Goal: Information Seeking & Learning: Learn about a topic

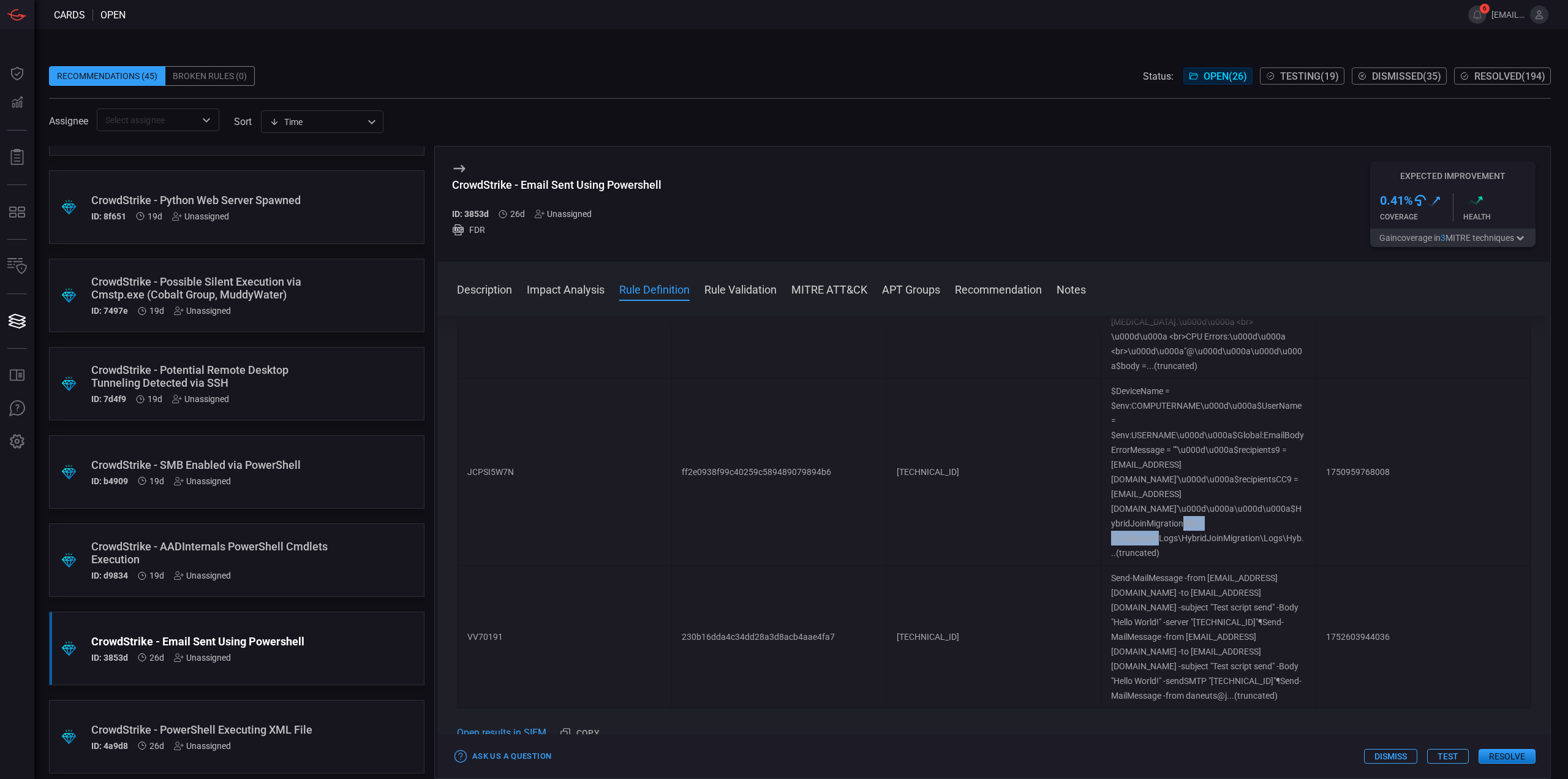
scroll to position [919, 0]
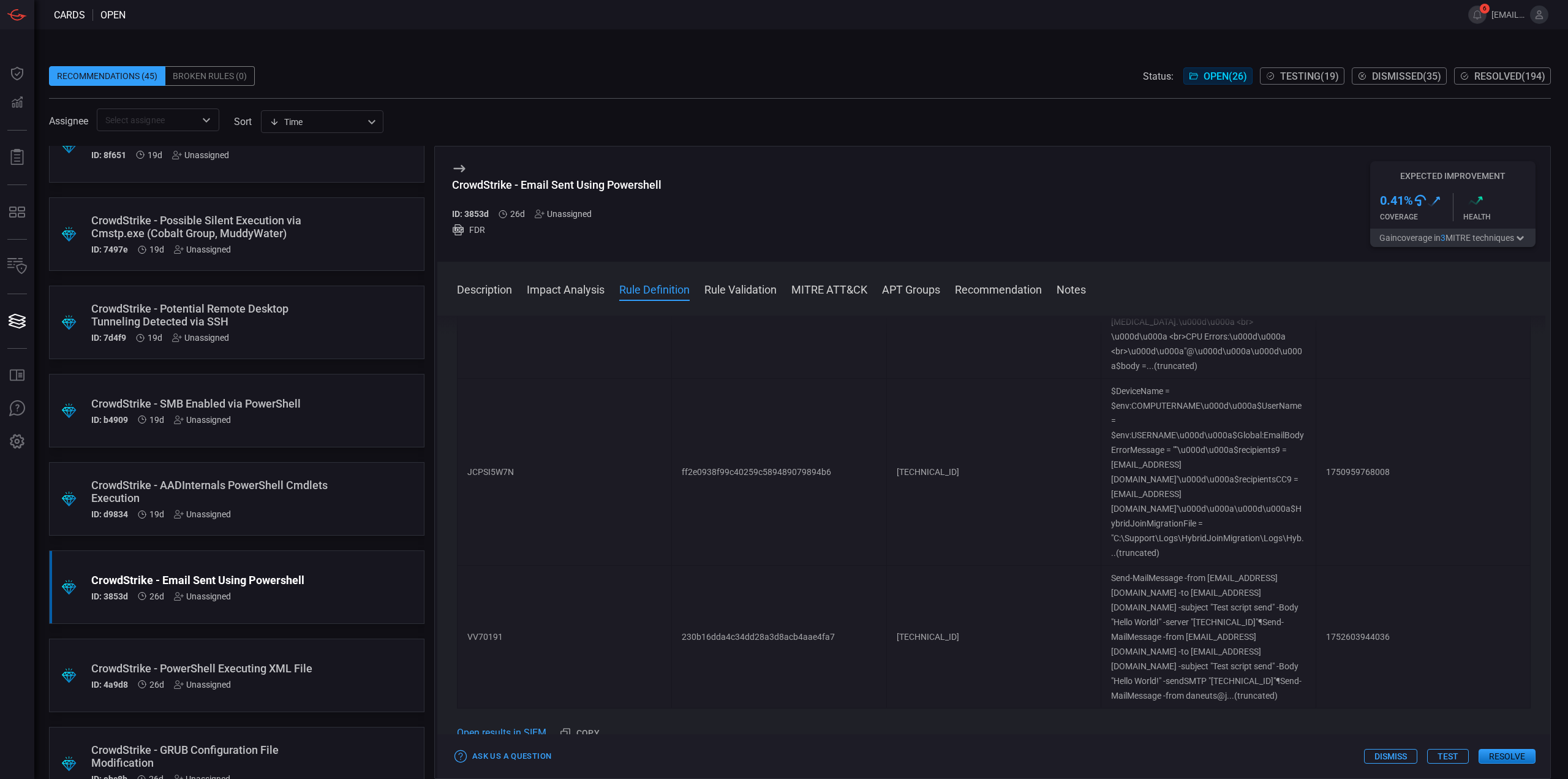
click at [309, 491] on div "CrowdStrike - AADInternals PowerShell Cmdlets Execution" at bounding box center [213, 491] width 244 height 25
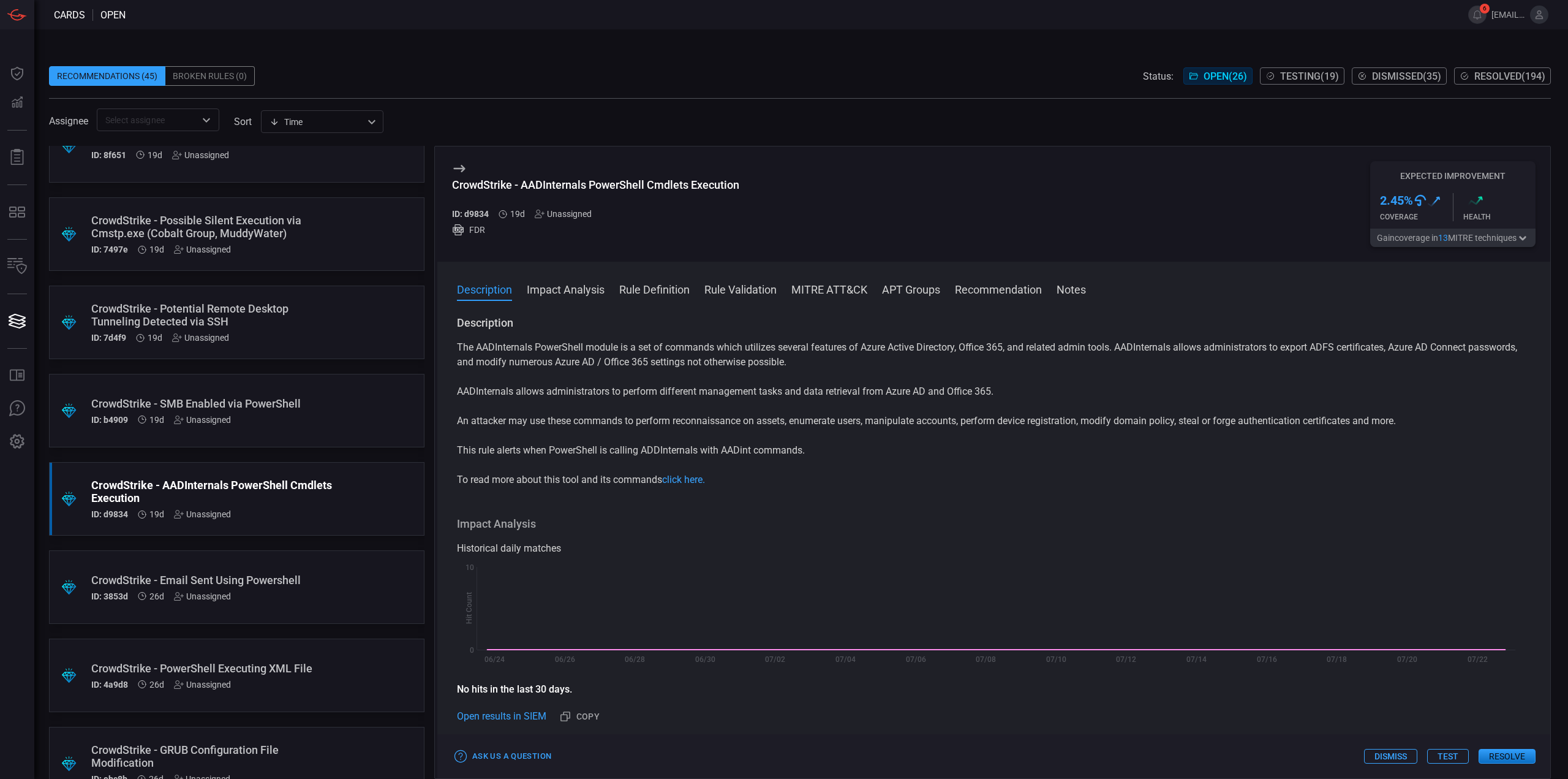
scroll to position [307, 0]
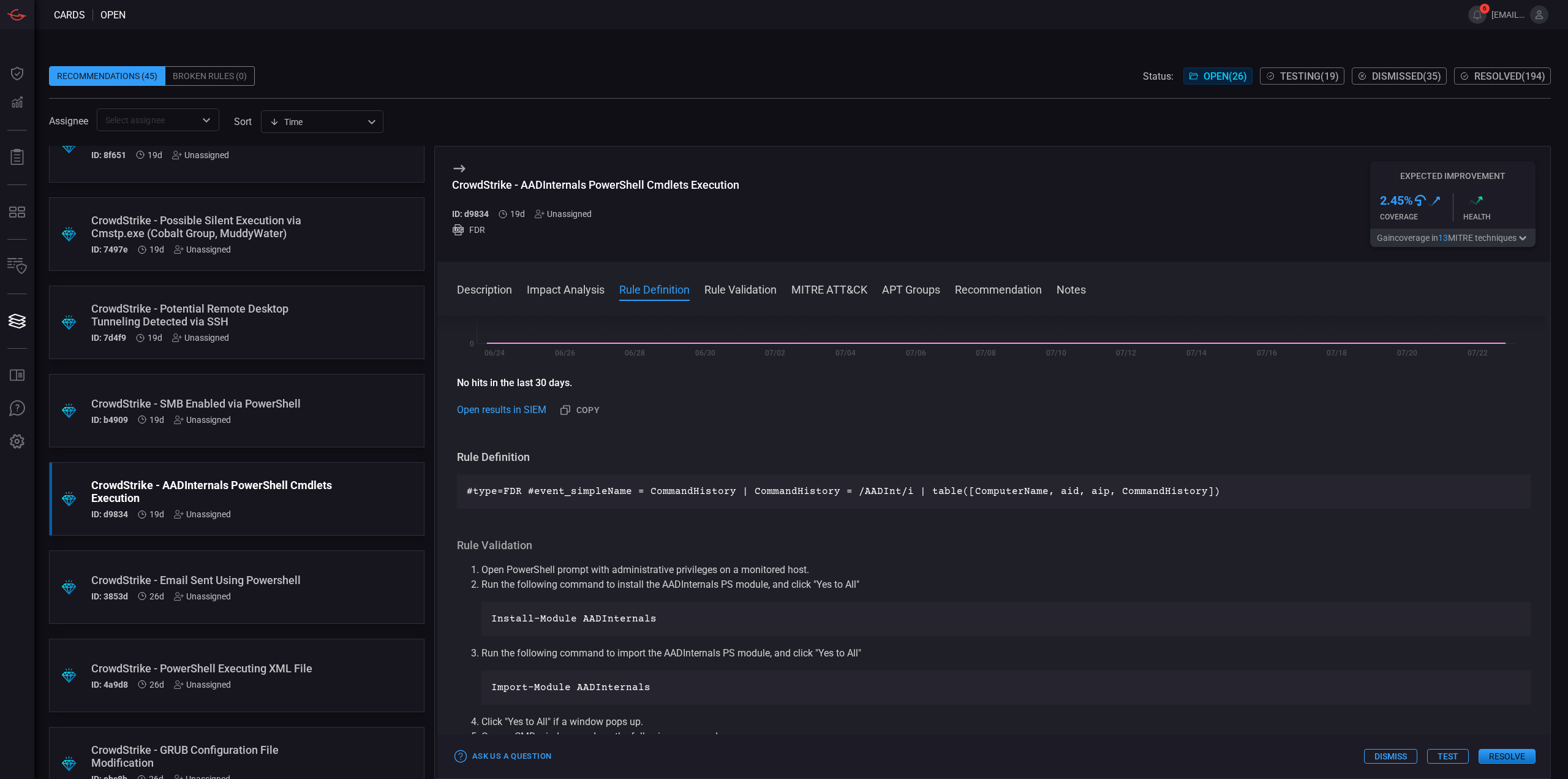
click at [307, 418] on div "ID: b4909 19d Unassigned" at bounding box center [213, 419] width 244 height 10
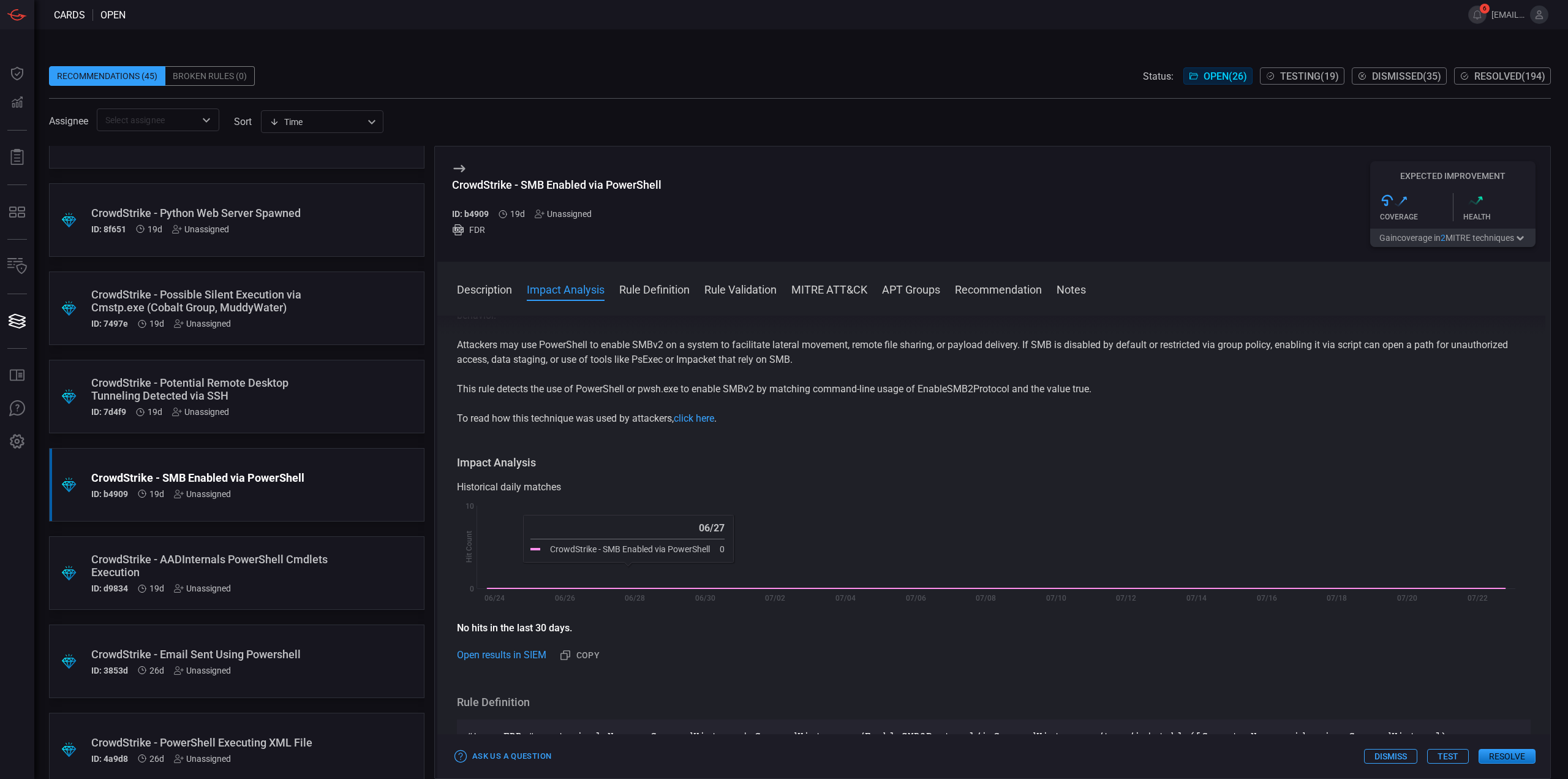
scroll to position [674, 0]
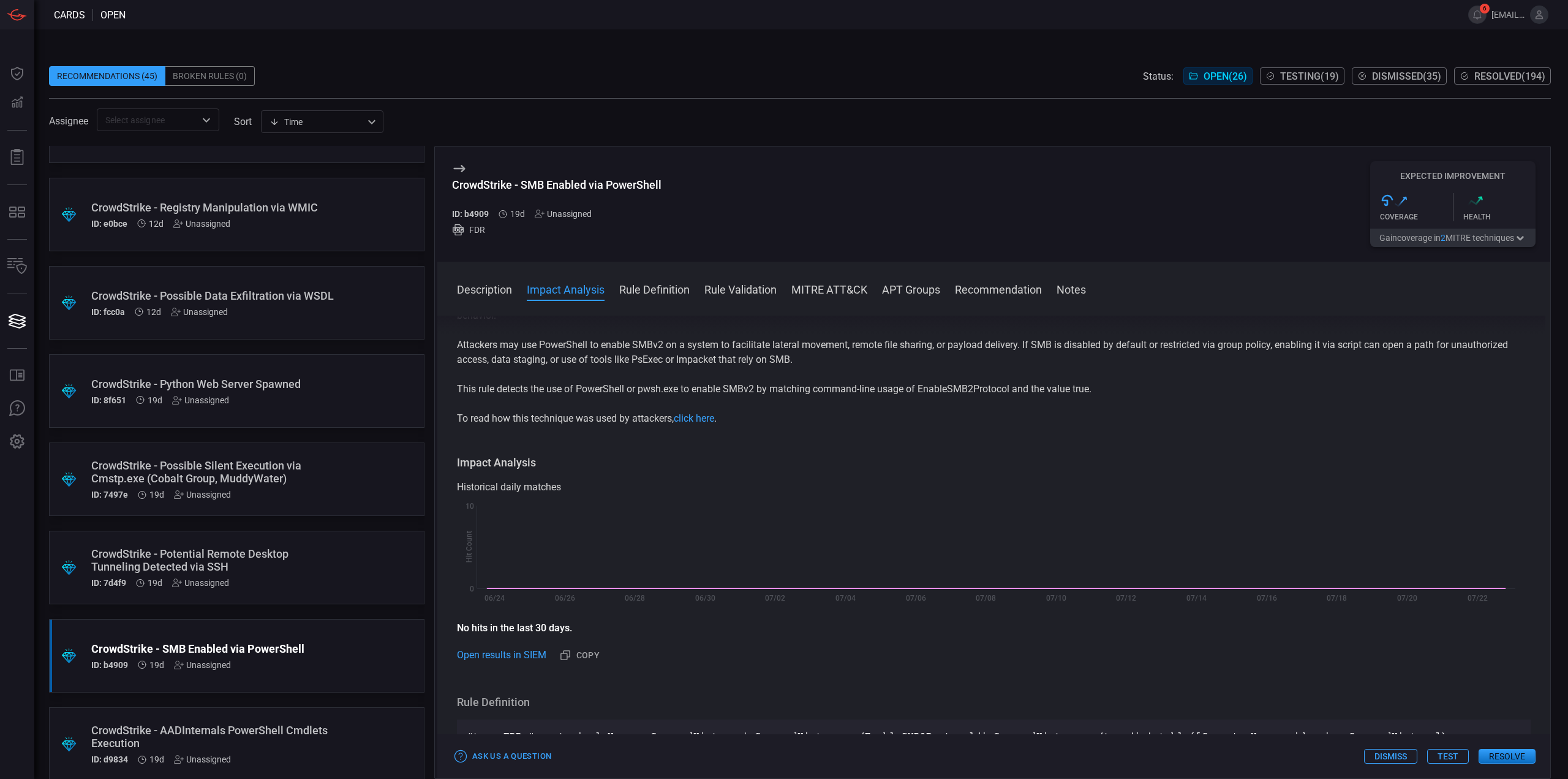
click at [302, 550] on div "CrowdStrike - Potential Remote Desktop Tunneling Detected via SSH" at bounding box center [213, 560] width 244 height 25
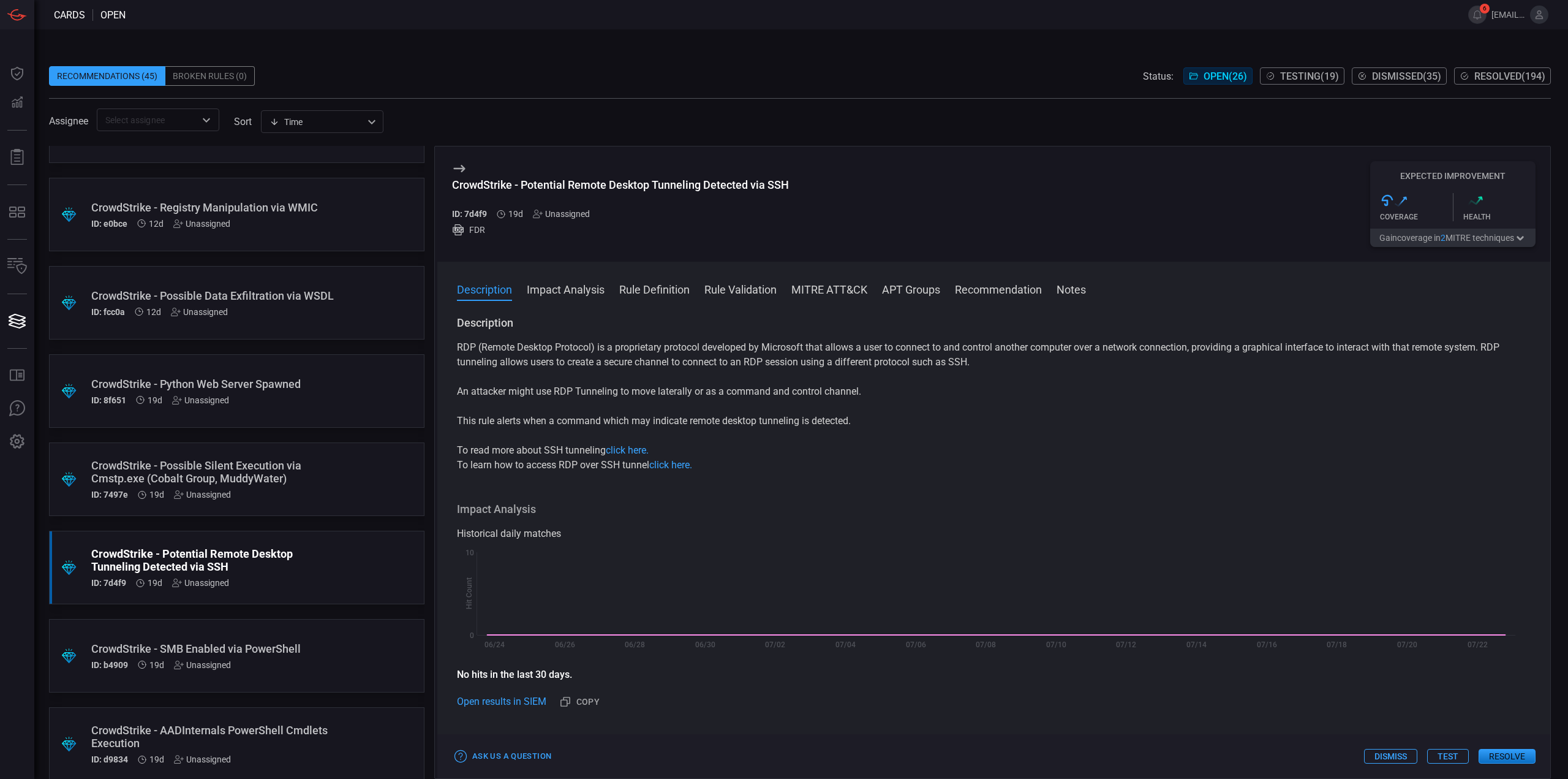
click at [310, 487] on div "CrowdStrike - Possible Silent Execution via Cmstp.exe (Cobalt Group, MuddyWater…" at bounding box center [213, 479] width 244 height 40
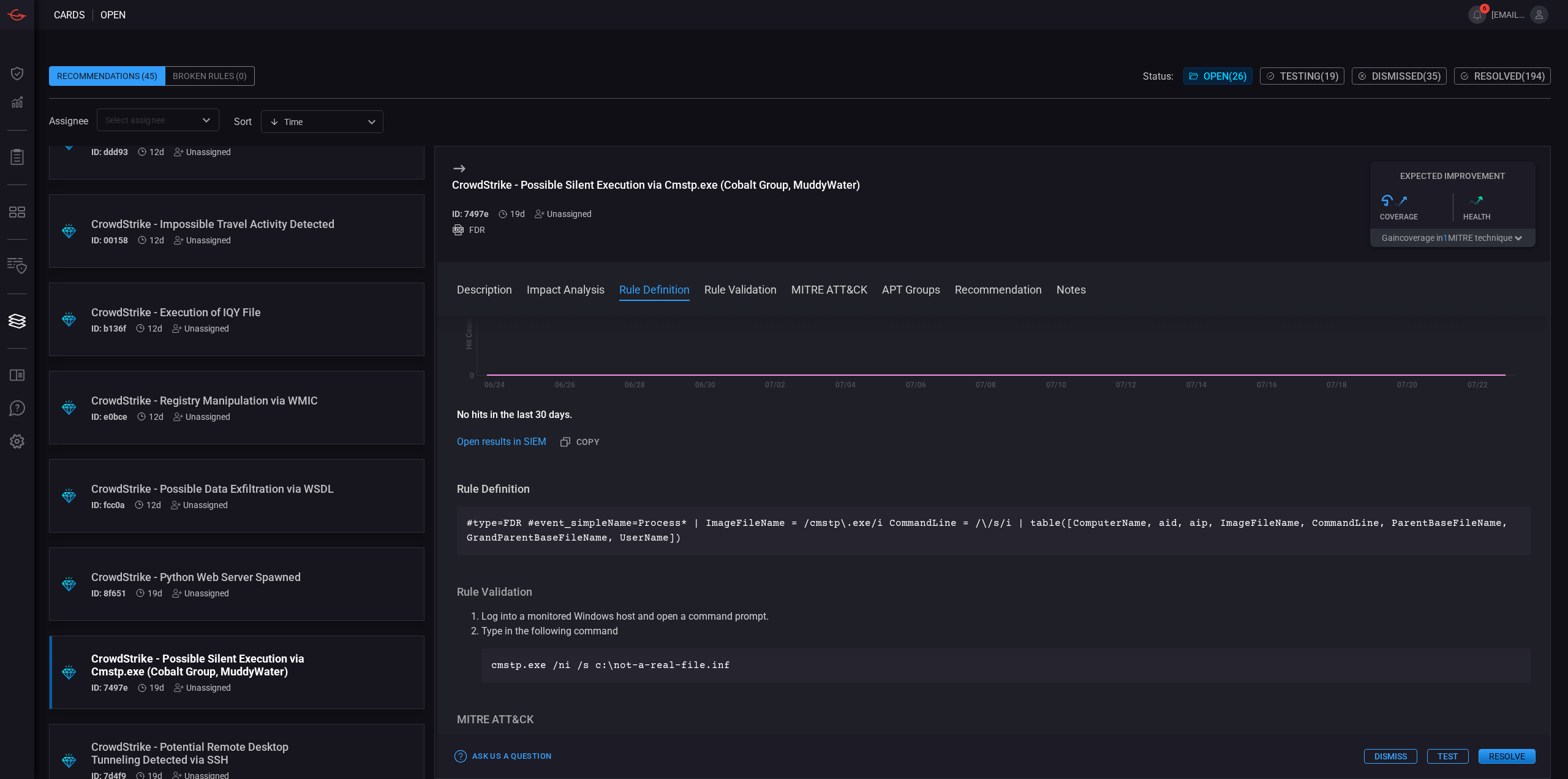
scroll to position [429, 0]
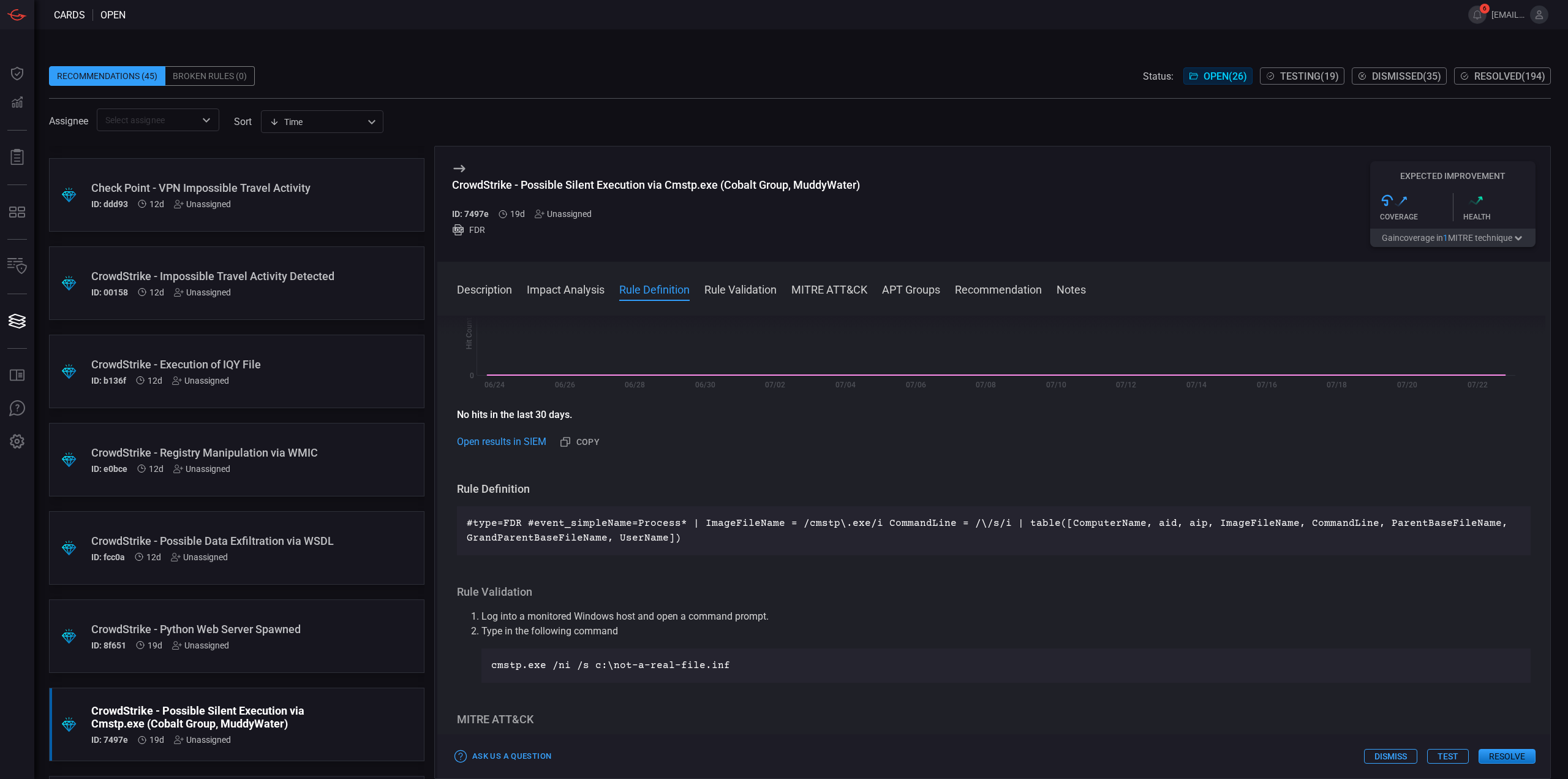
click at [302, 644] on div "ID: 8f651 19d Unassigned" at bounding box center [213, 645] width 244 height 10
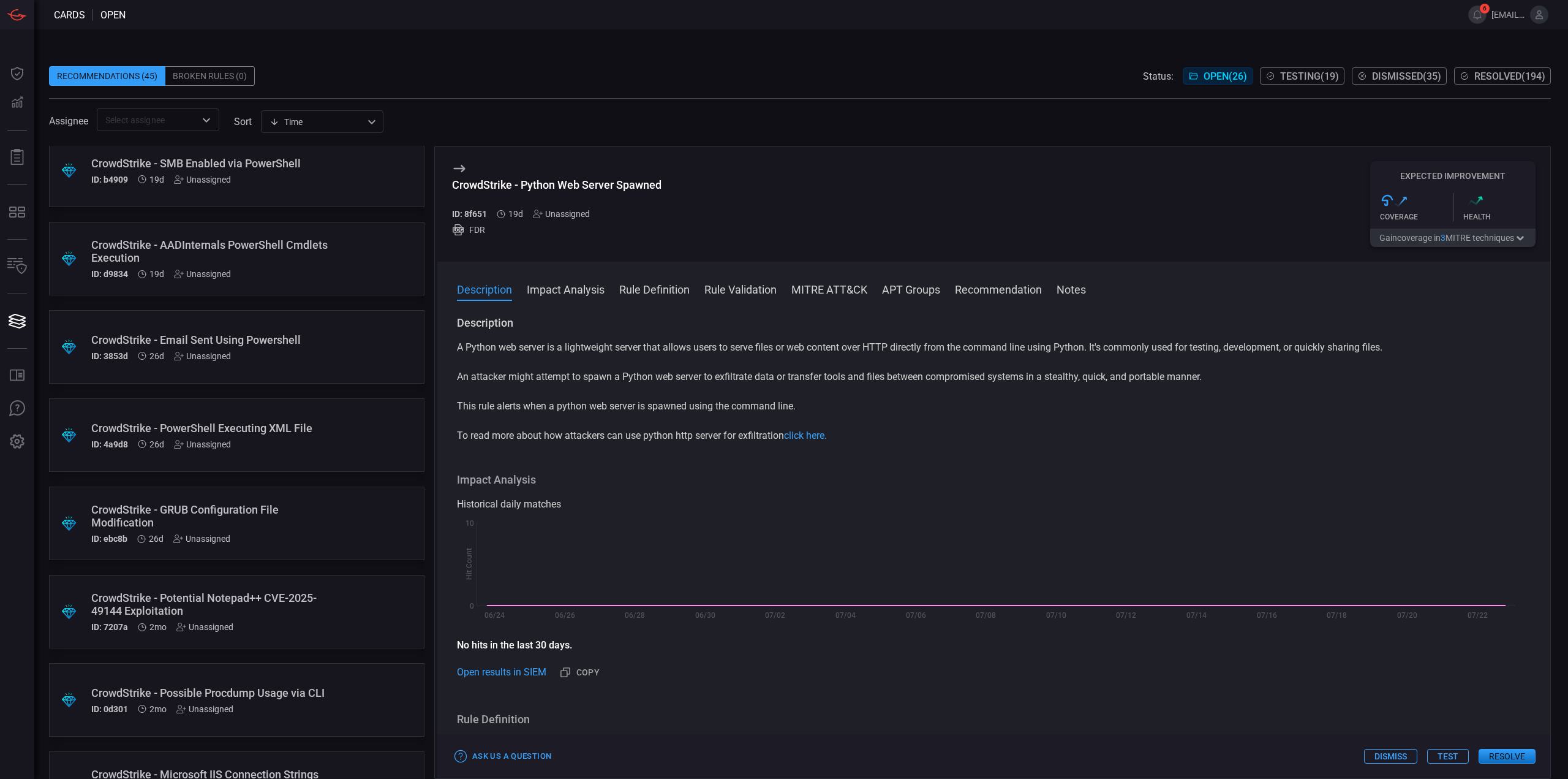
scroll to position [1164, 0]
click at [305, 428] on div "CrowdStrike - PowerShell Executing XML File" at bounding box center [213, 423] width 244 height 13
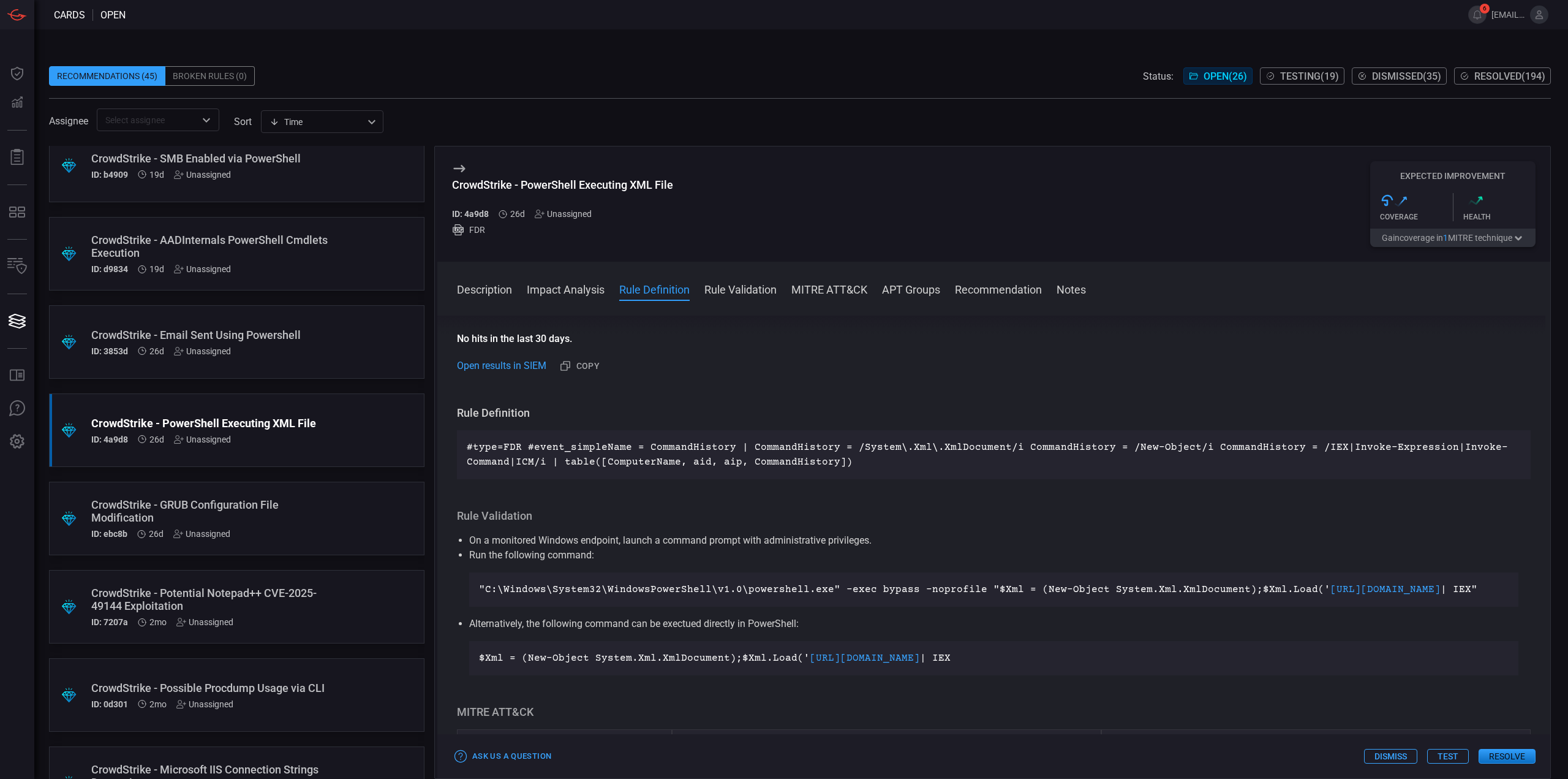
scroll to position [61, 0]
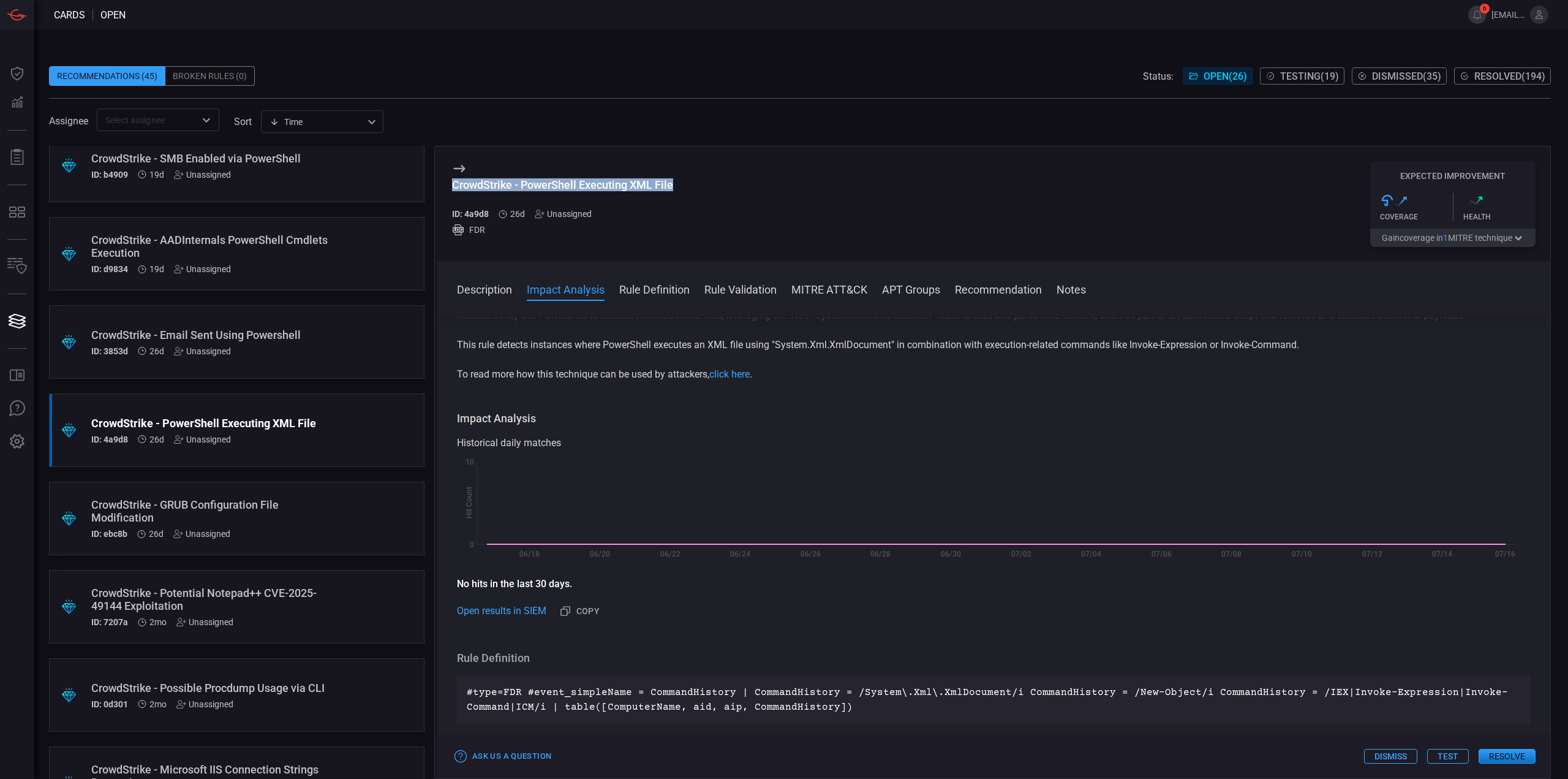
drag, startPoint x: 683, startPoint y: 183, endPoint x: 450, endPoint y: 183, distance: 233.0
click at [450, 183] on div "CrowdStrike - PowerShell Executing XML File ID: 4a9d8 26d Unassigned FDR Expect…" at bounding box center [993, 204] width 1113 height 115
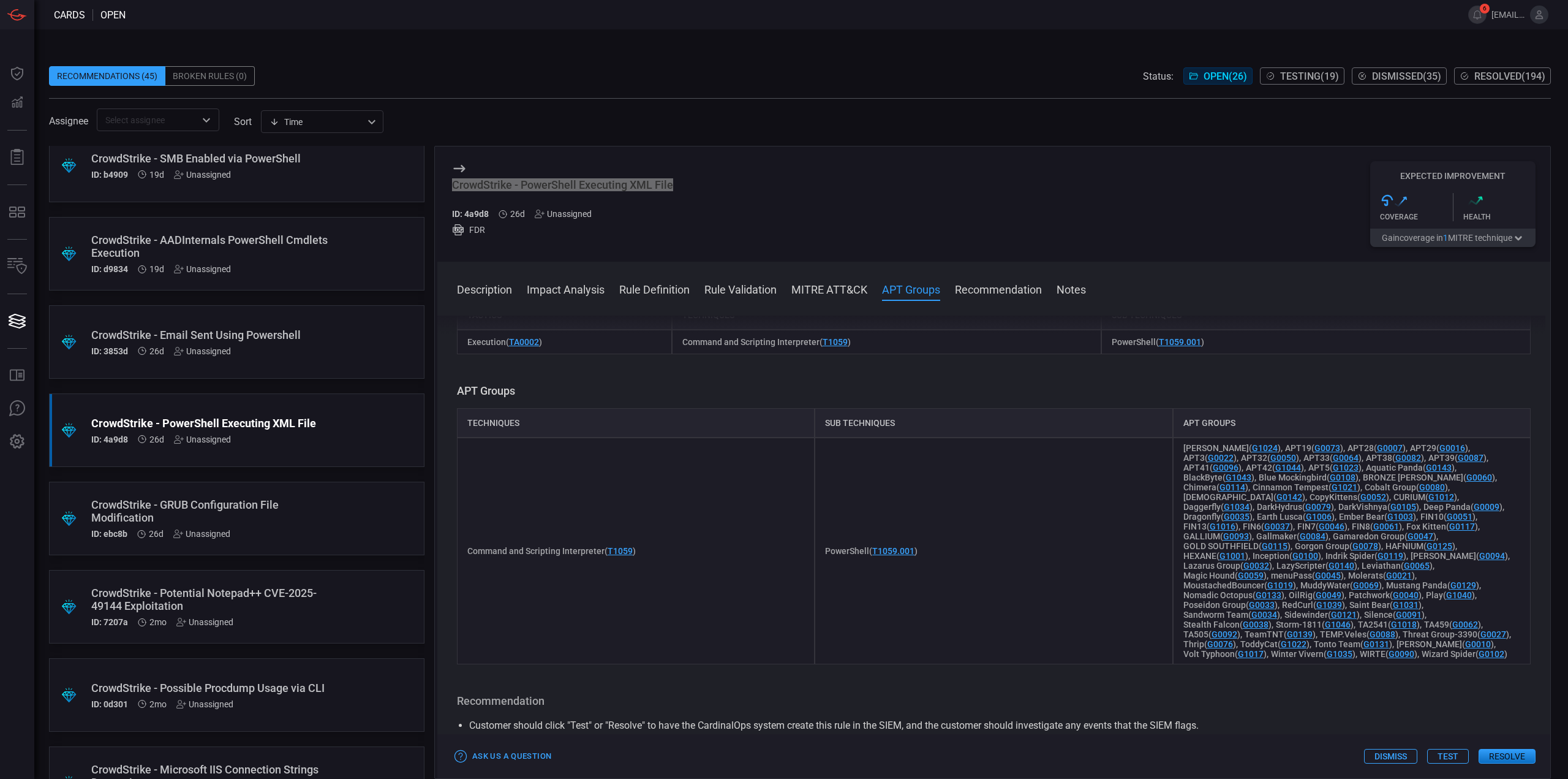
scroll to position [613, 0]
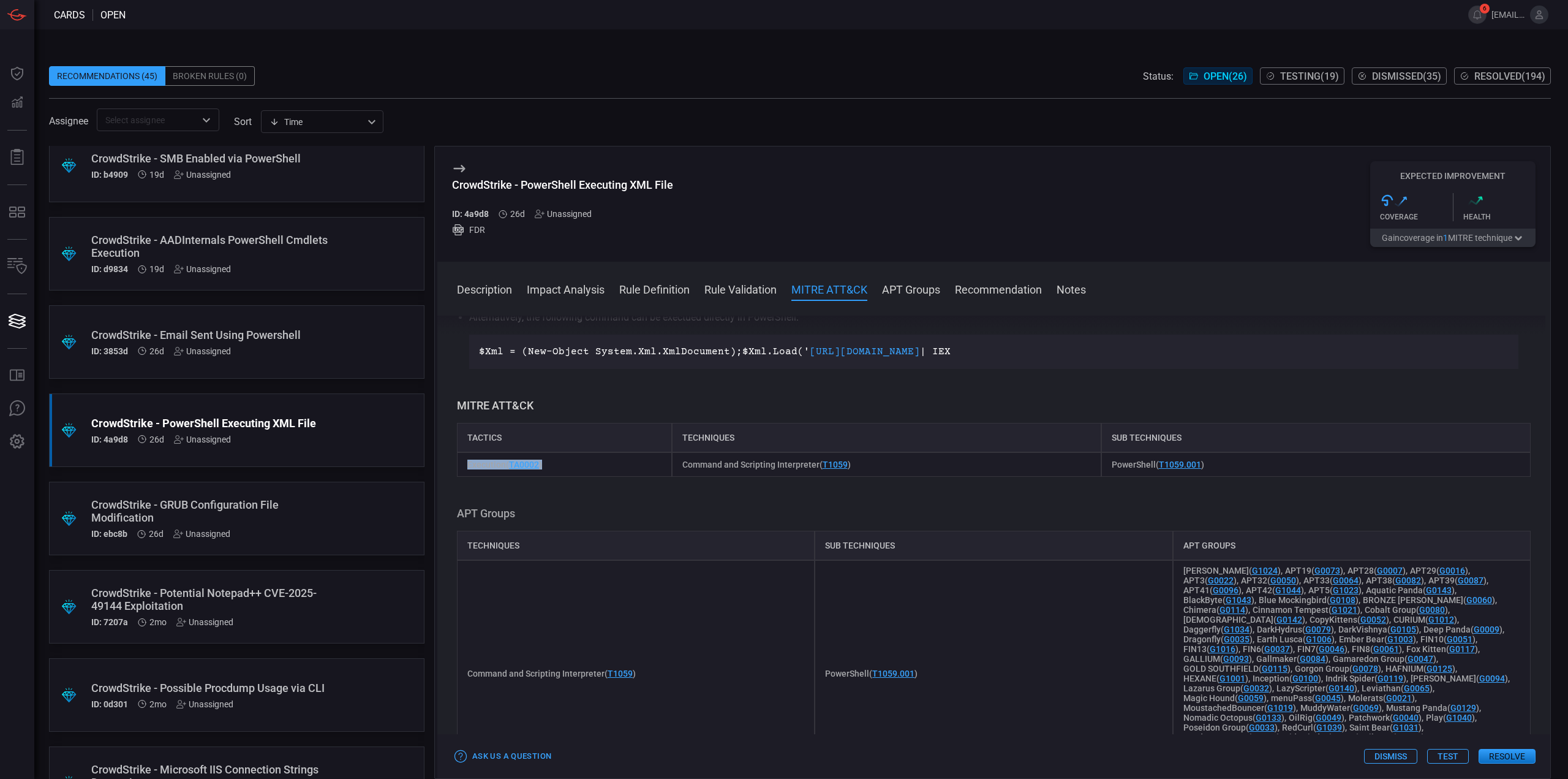
drag, startPoint x: 534, startPoint y: 500, endPoint x: 56, endPoint y: 537, distance: 479.4
click at [465, 477] on div "Execution ( TA0002 )" at bounding box center [564, 464] width 215 height 25
drag, startPoint x: 848, startPoint y: 496, endPoint x: 675, endPoint y: 497, distance: 173.0
click at [675, 477] on div "Command and Scripting Interpreter ( T1059 )" at bounding box center [887, 464] width 429 height 25
click at [823, 513] on div "Description PowerShell is a powerful scripting language and command-line shell …" at bounding box center [993, 544] width 1113 height 458
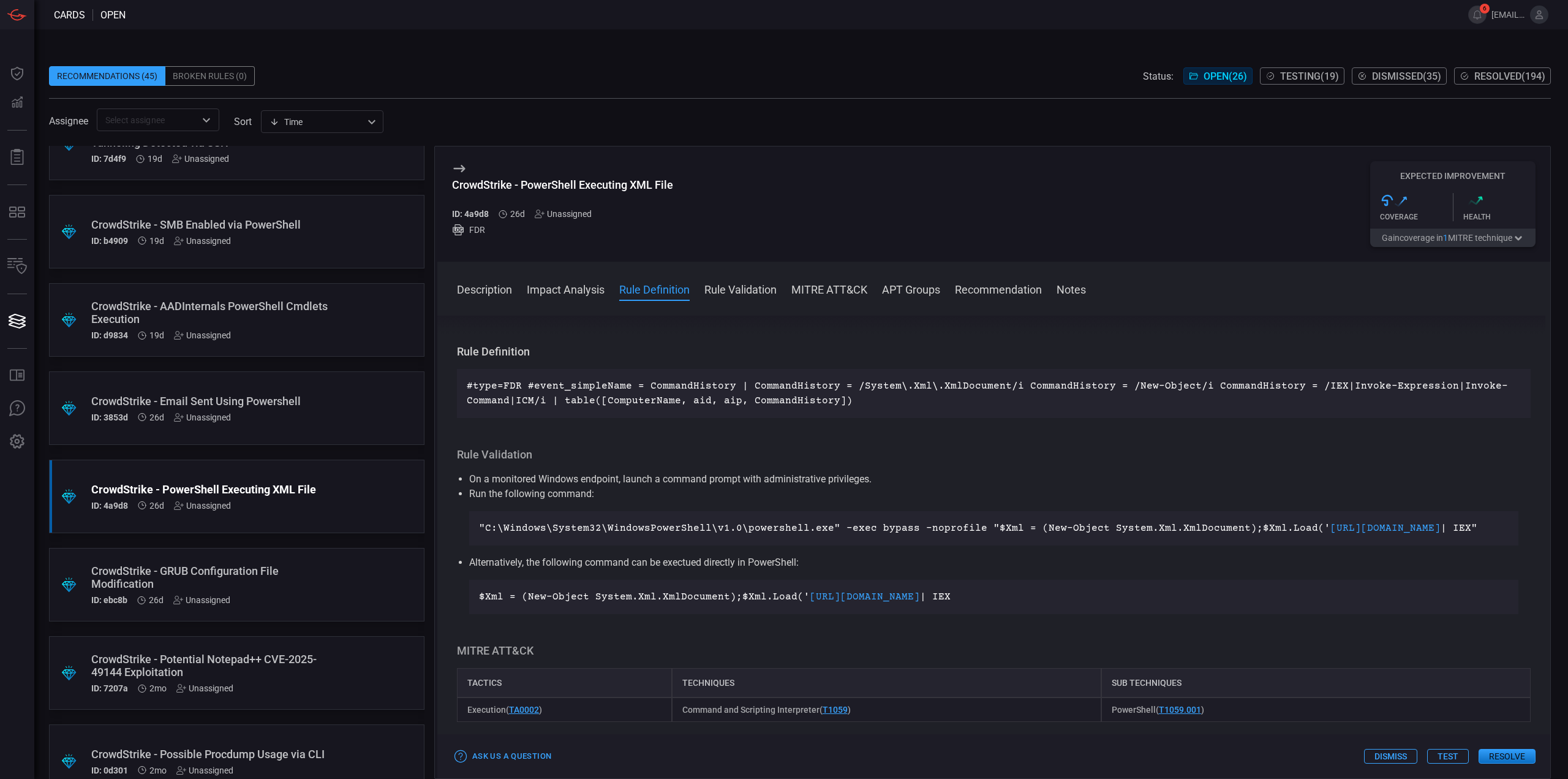
scroll to position [1103, 0]
